Goal: Navigation & Orientation: Find specific page/section

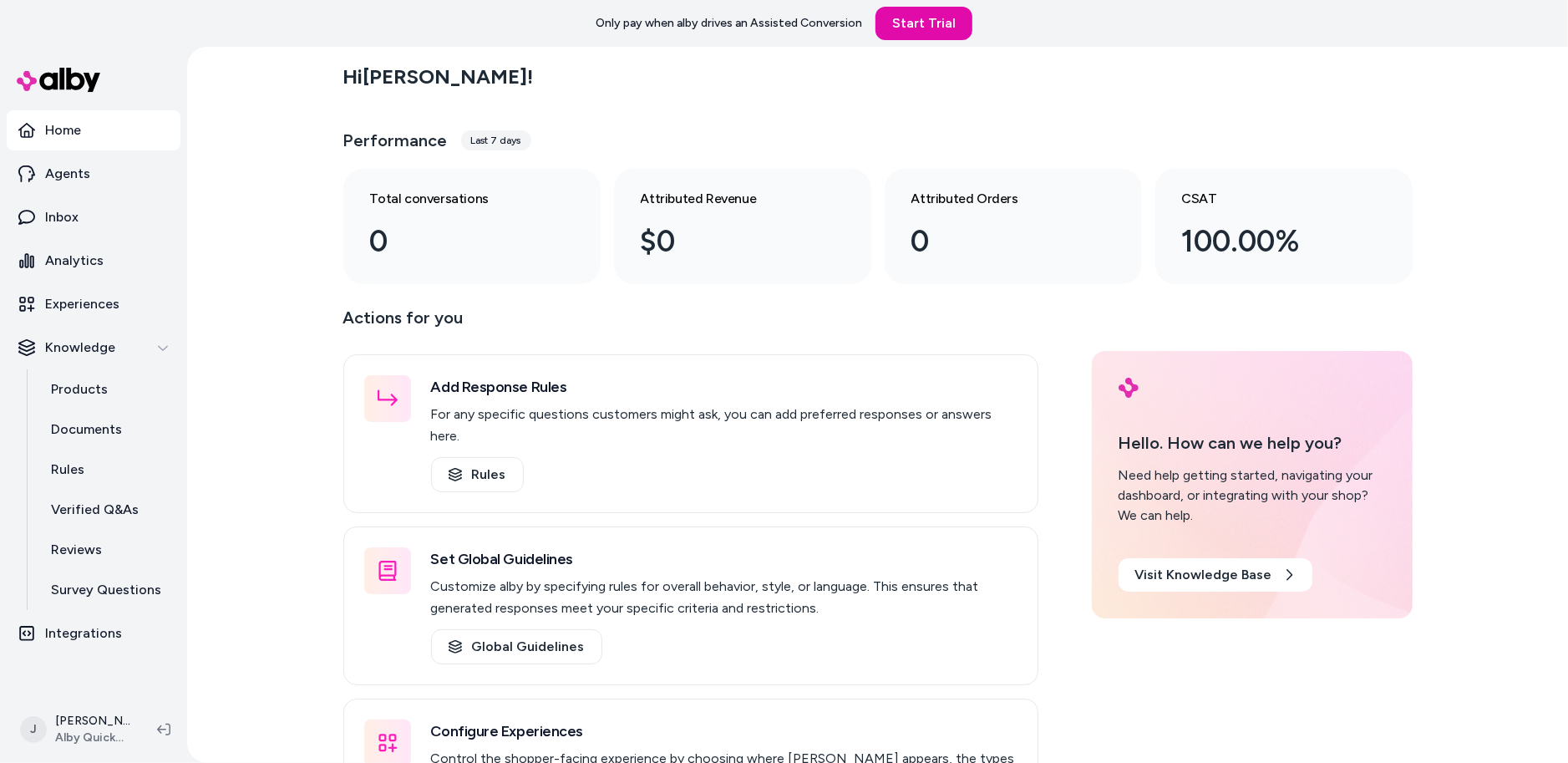
click at [272, 181] on div "Hi Jackie ! Performance Last 7 days Total conversations 0 Attributed Revenue $0…" at bounding box center [877, 405] width 1380 height 716
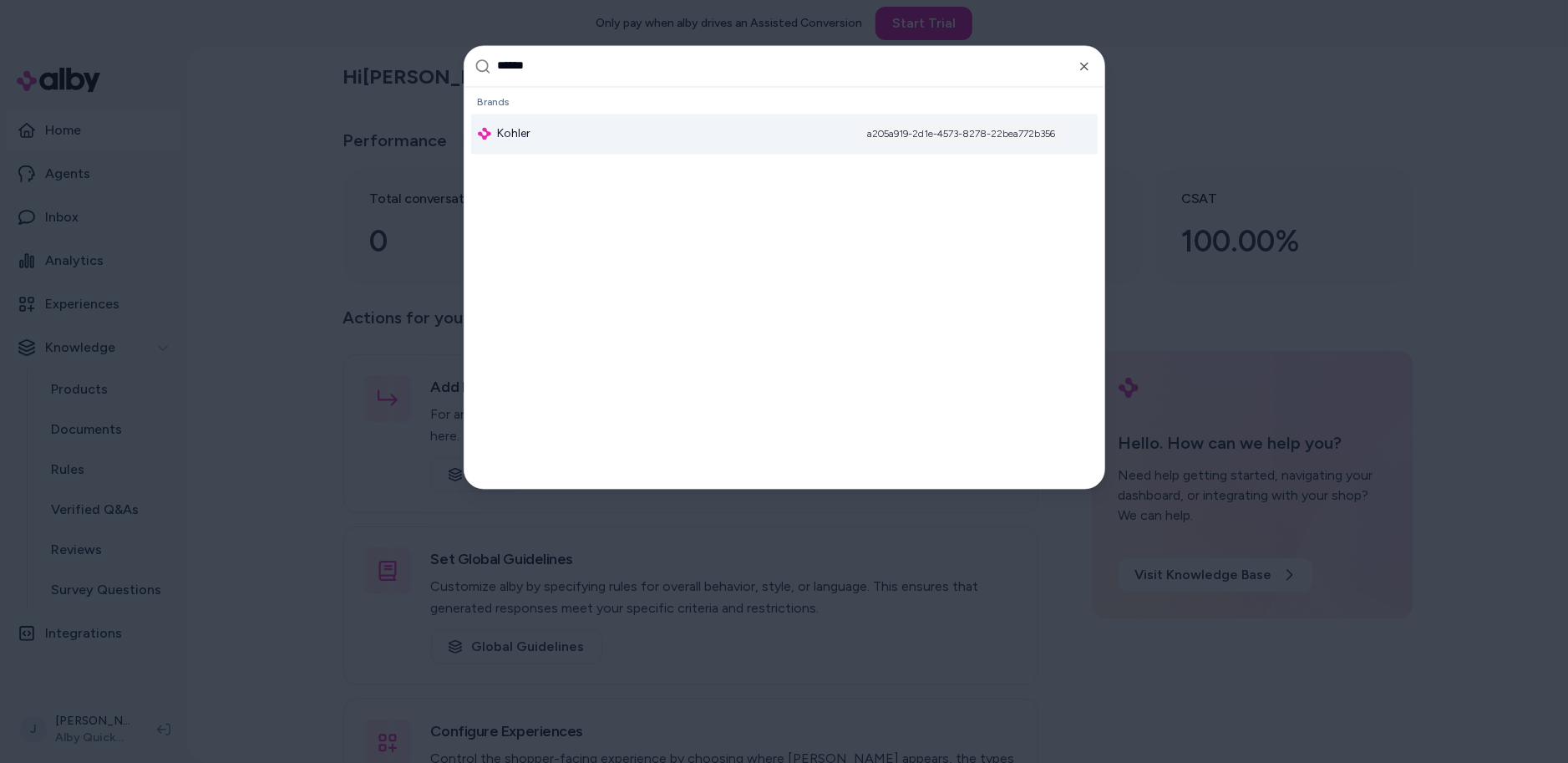
type input "******"
click at [533, 141] on div "Kohler a205a919-2d1e-4573-8278-22bea772b356" at bounding box center [784, 133] width 626 height 41
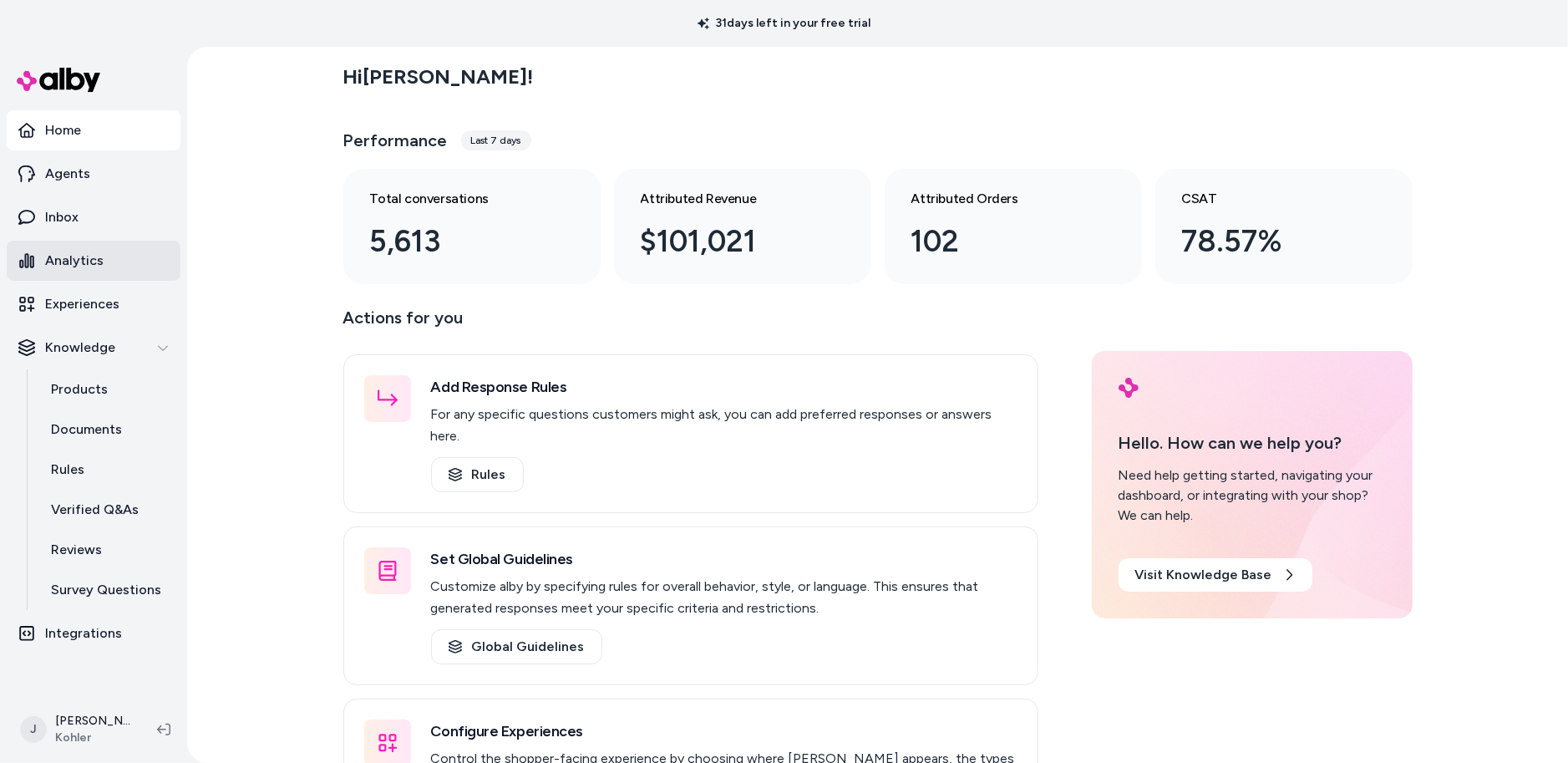
click at [91, 257] on p "Analytics" at bounding box center [74, 260] width 58 height 20
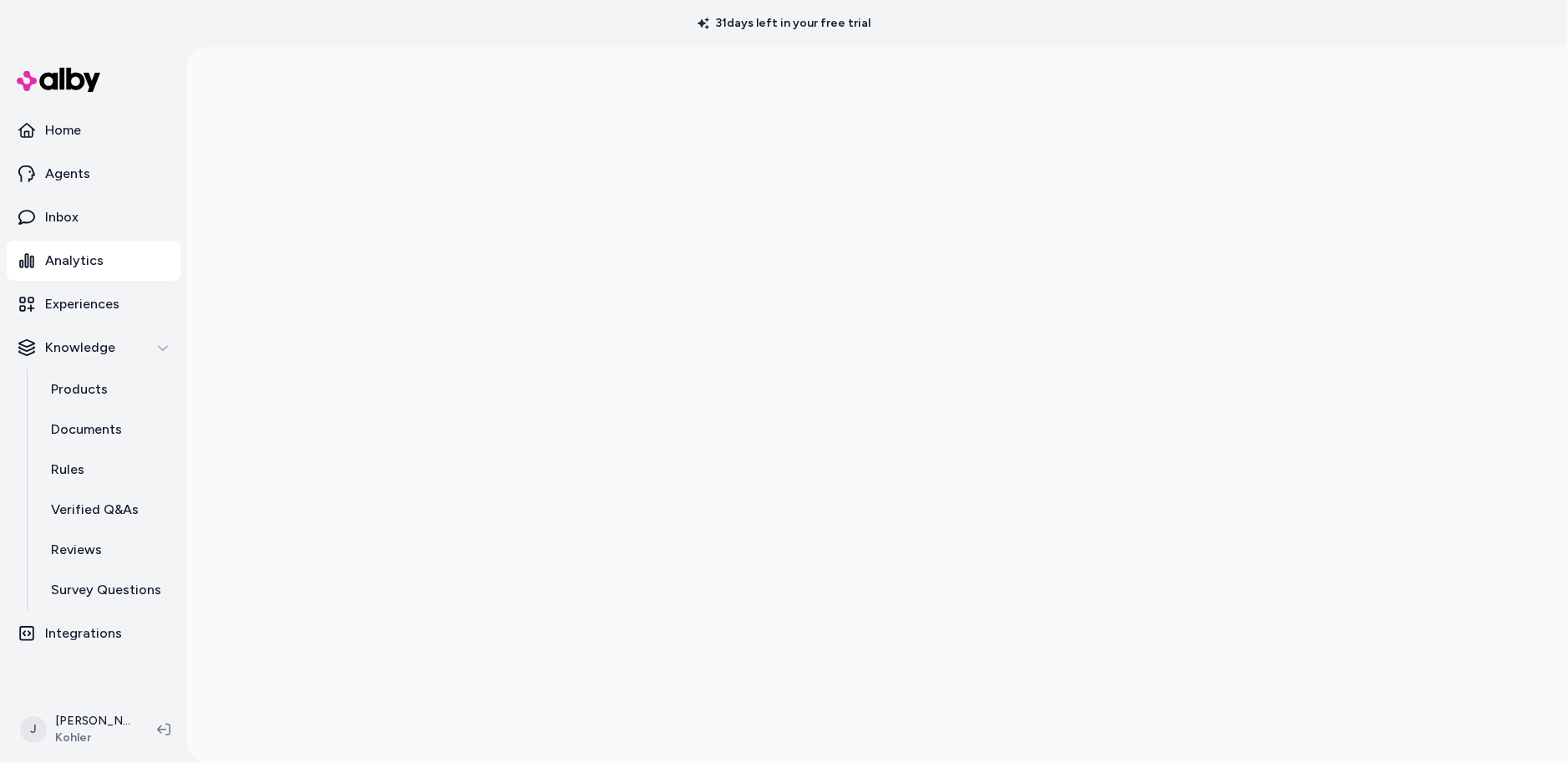
scroll to position [47, 0]
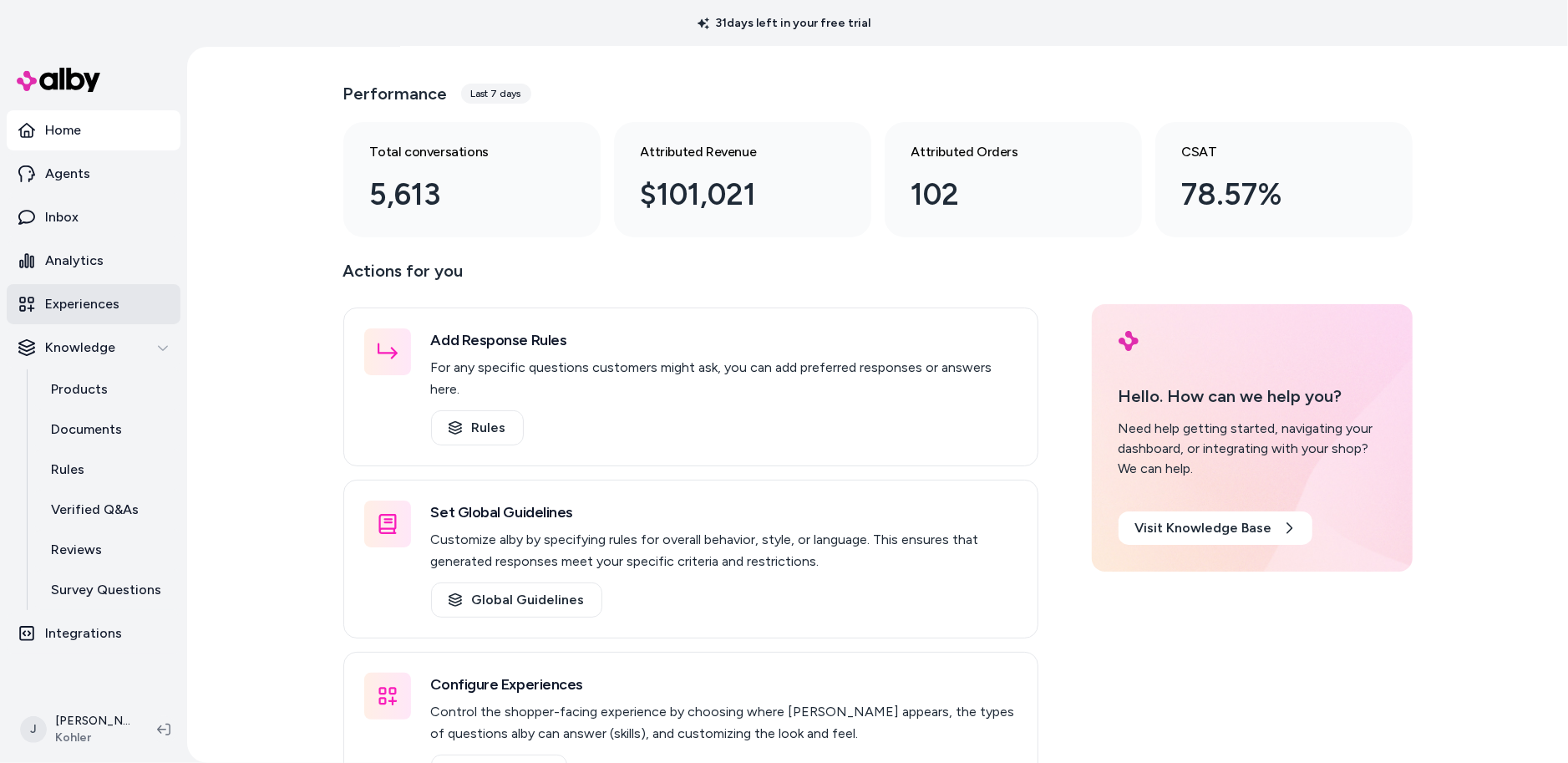
click at [111, 307] on p "Experiences" at bounding box center [82, 304] width 74 height 20
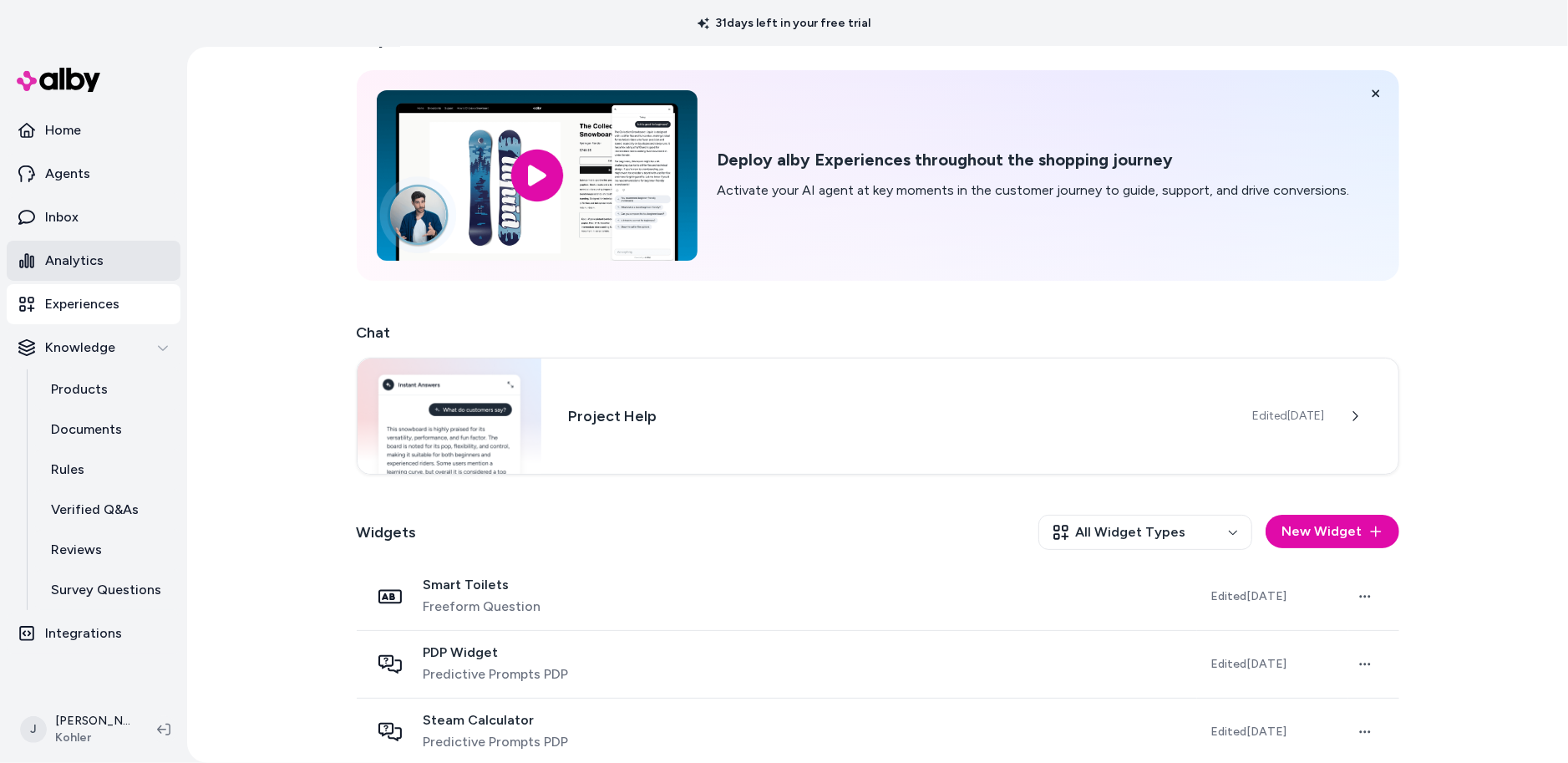
click at [75, 257] on p "Analytics" at bounding box center [74, 260] width 58 height 20
